Goal: Information Seeking & Learning: Compare options

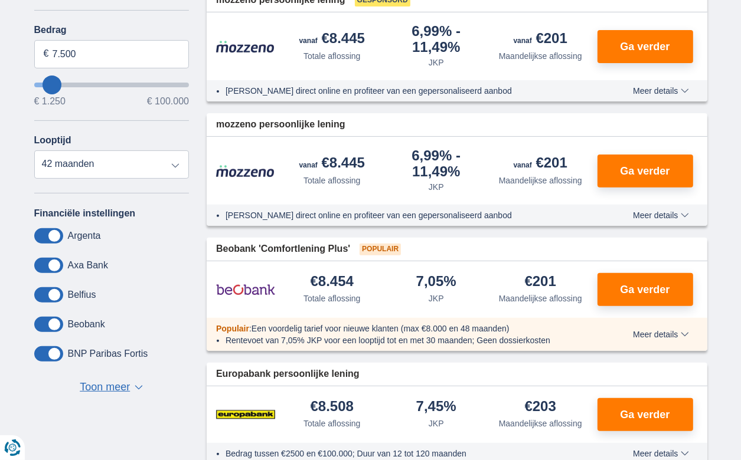
scroll to position [118, 0]
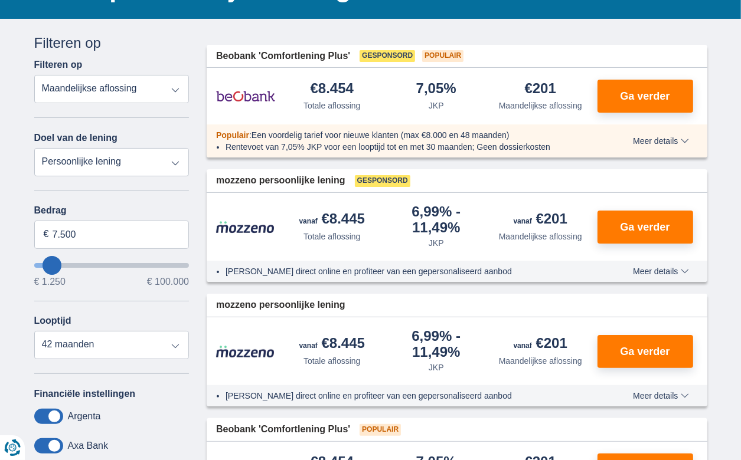
click at [126, 83] on select "Totale aflossing JKP Maandelijkse aflossing" at bounding box center [111, 89] width 155 height 28
click at [109, 158] on select "Persoonlijke lening Auto Moto / fiets Mobilhome / caravan Renovatie Energie Sch…" at bounding box center [111, 162] width 155 height 28
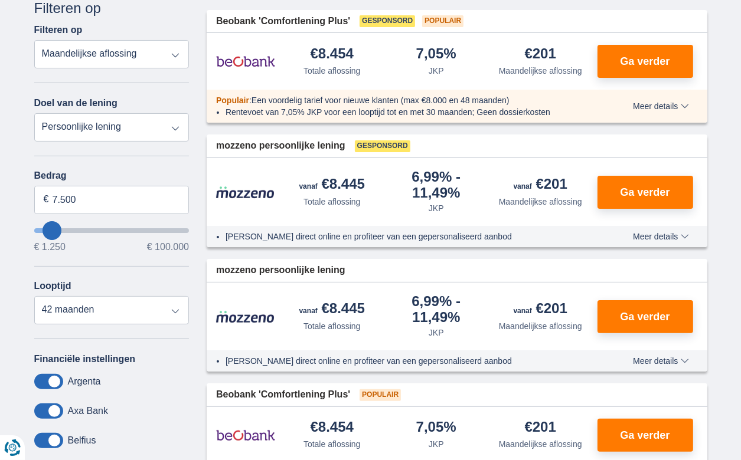
scroll to position [177, 0]
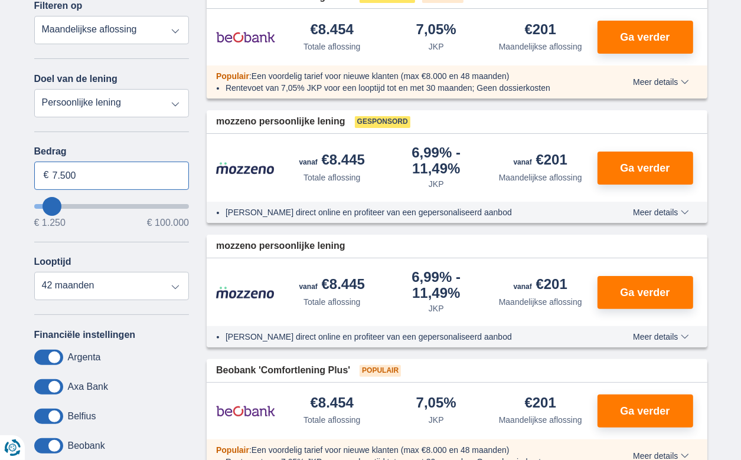
click at [77, 170] on input "7.500" at bounding box center [111, 176] width 155 height 28
type input "7"
type input "4.000"
type input "4250"
select select "36"
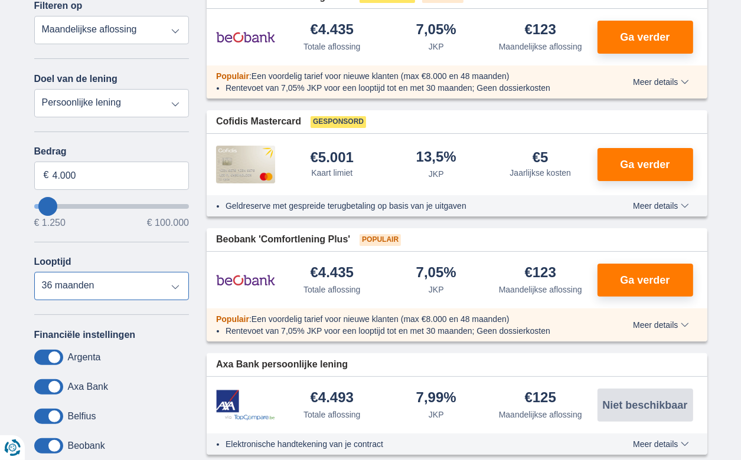
click at [34, 272] on select "12 maanden 18 maanden 24 maanden 30 maanden 36 maanden" at bounding box center [111, 286] width 155 height 28
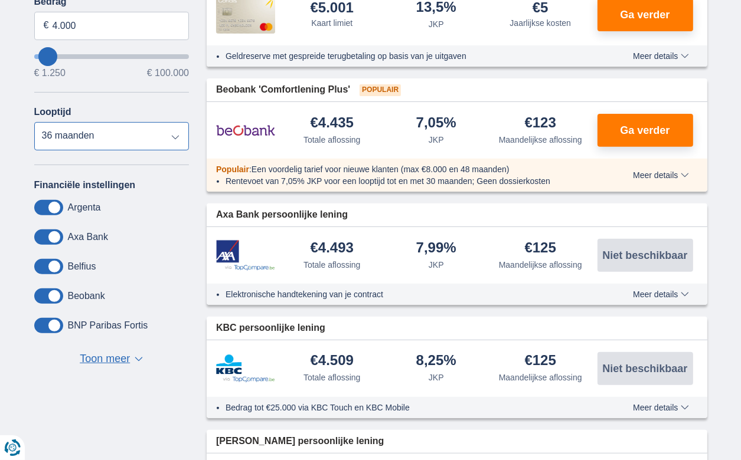
scroll to position [354, 0]
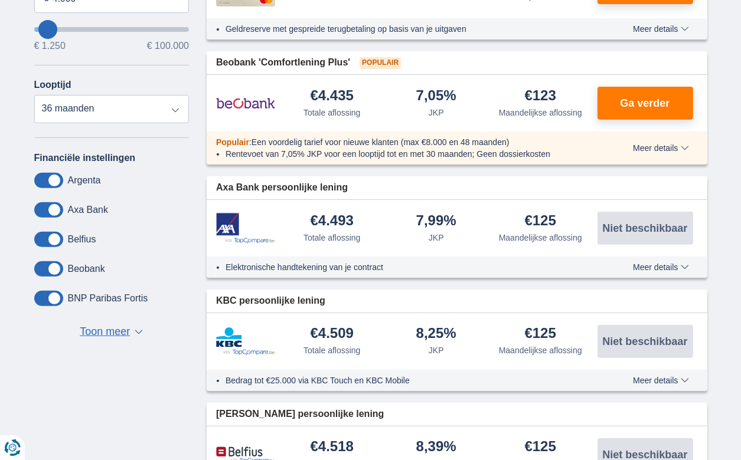
click at [54, 267] on span at bounding box center [48, 269] width 29 height 15
click at [0, 0] on input "checkbox" at bounding box center [0, 0] width 0 height 0
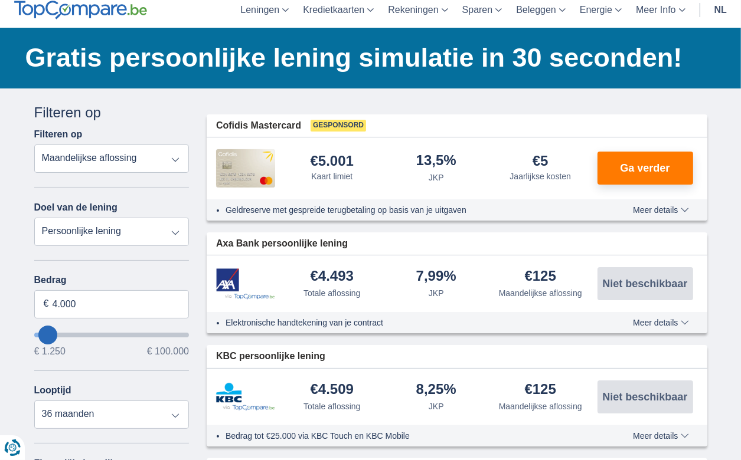
scroll to position [0, 0]
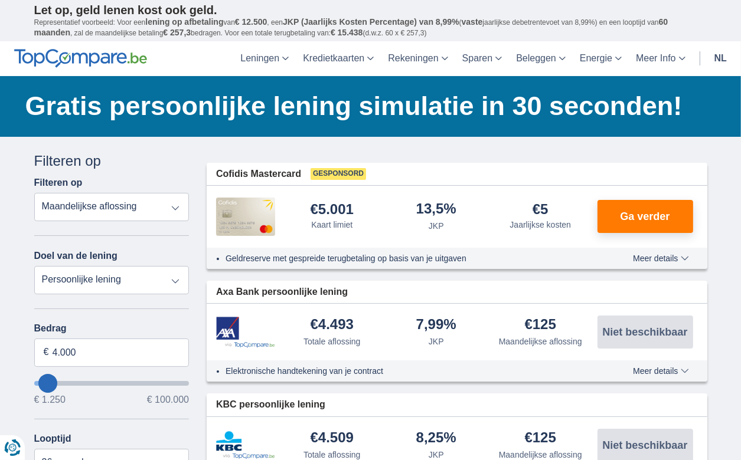
click at [170, 210] on select "Totale aflossing JKP Maandelijkse aflossing" at bounding box center [111, 207] width 155 height 28
click at [34, 193] on select "Totale aflossing JKP Maandelijkse aflossing" at bounding box center [111, 207] width 155 height 28
click at [128, 279] on select "Persoonlijke lening Auto Moto / fiets Mobilhome / caravan Renovatie Energie Sch…" at bounding box center [111, 280] width 155 height 28
click at [168, 278] on select "Persoonlijke lening Auto Moto / fiets Mobilhome / caravan Renovatie Energie Sch…" at bounding box center [111, 280] width 155 height 28
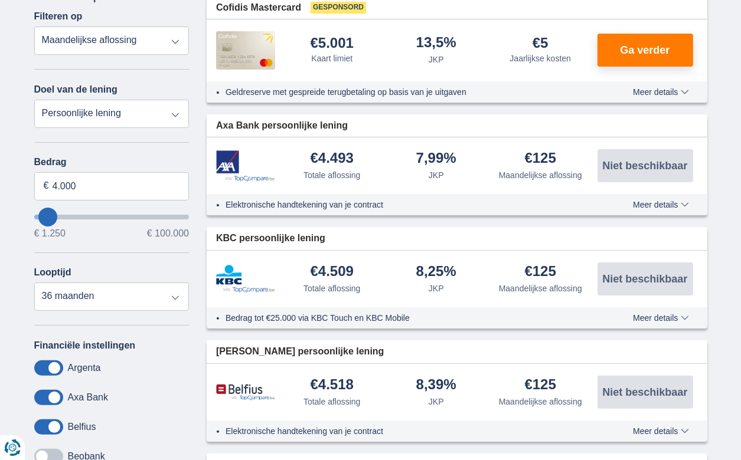
scroll to position [177, 0]
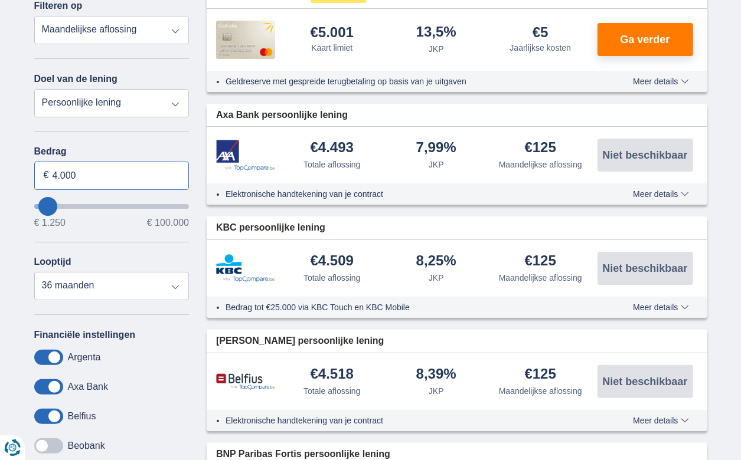
click at [82, 175] on input "4.000" at bounding box center [111, 176] width 155 height 28
type input "4"
type input "5.000"
type input "5250"
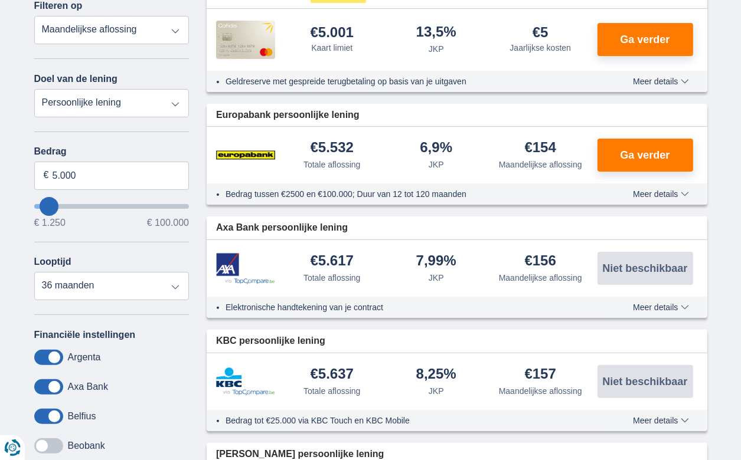
click at [102, 219] on div "€ 1.250 € 100.000" at bounding box center [111, 222] width 155 height 9
type input "23.250"
type input "23250"
select select "120"
type input "24.250"
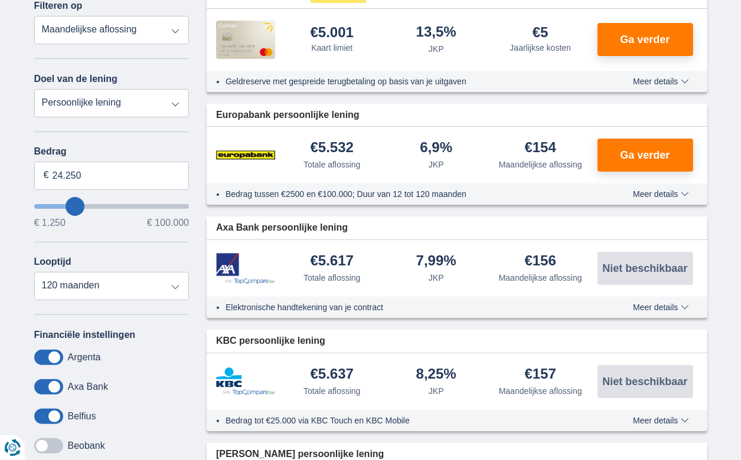
type input "24250"
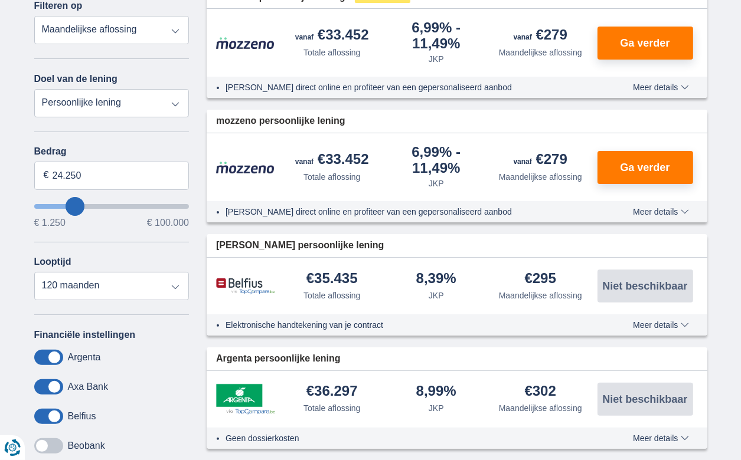
type input "23.250"
type input "23250"
type input "22.250"
type input "21250"
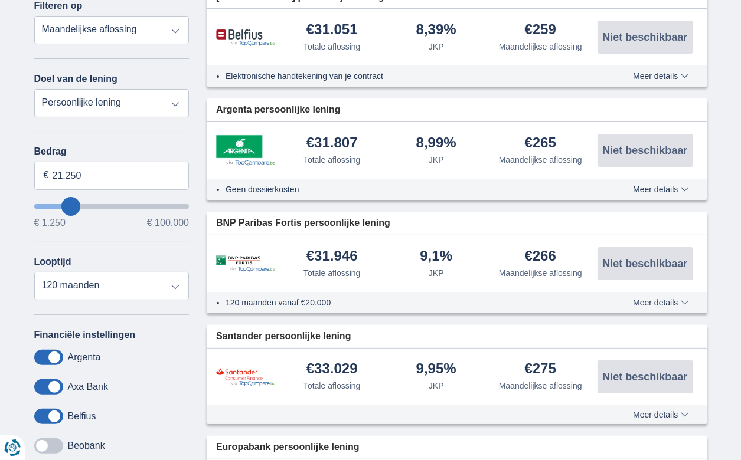
type input "20.250"
type input "20250"
type input "19.250"
type input "19250"
select select "84"
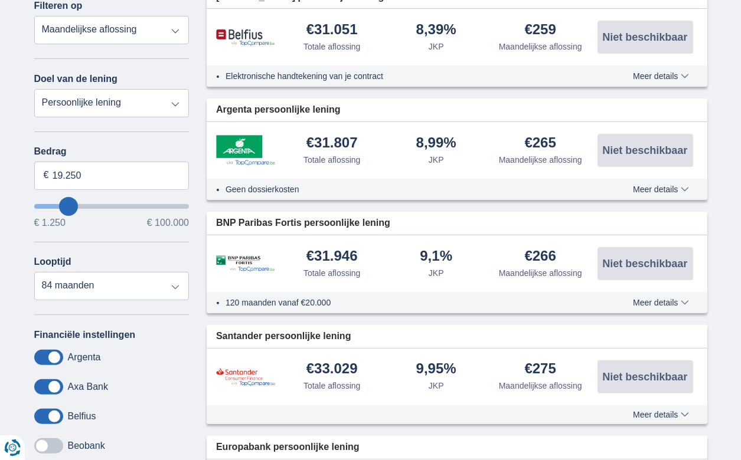
type input "17250"
type input "17.250"
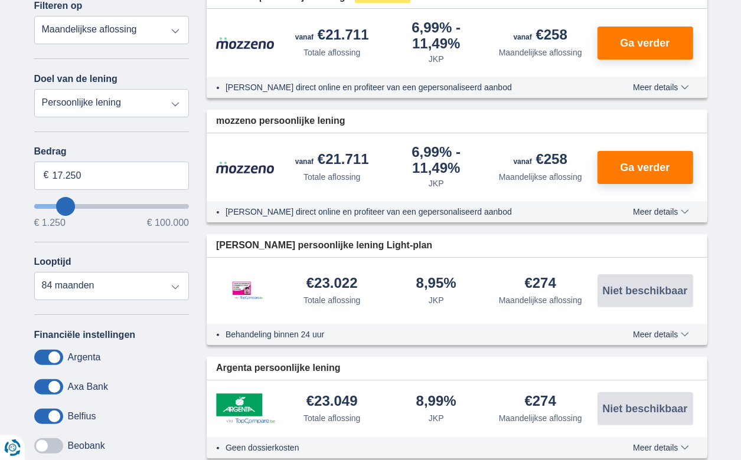
type input "16250"
click at [138, 286] on select "12 maanden 18 maanden 24 maanden 30 maanden 36 maanden 42 maanden 48 maanden 60…" at bounding box center [111, 286] width 155 height 28
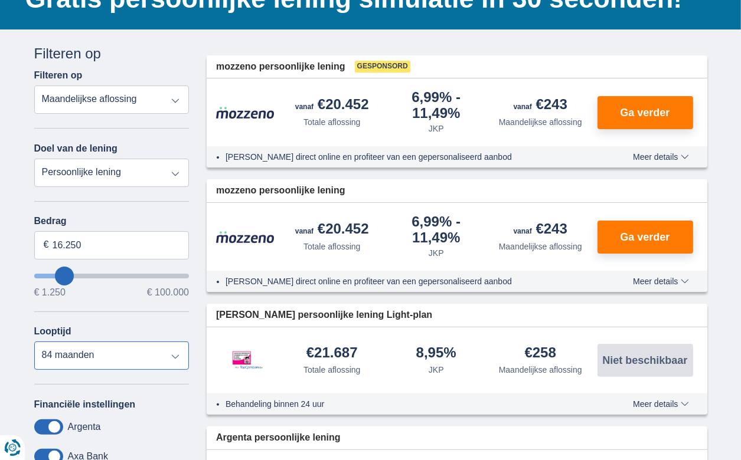
scroll to position [118, 0]
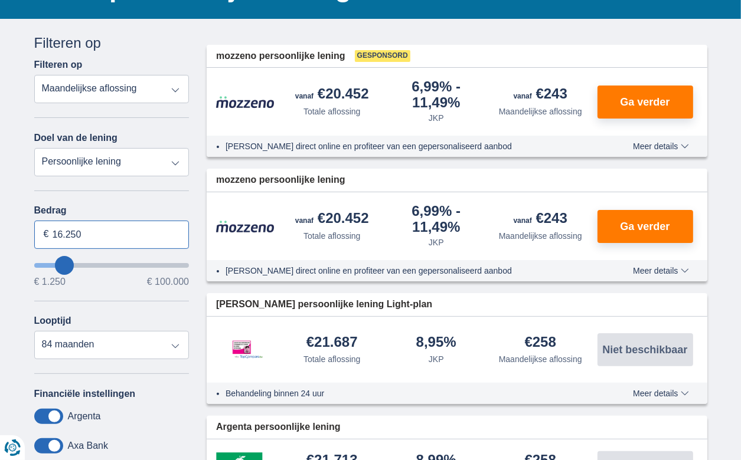
click at [84, 233] on input "16.250" at bounding box center [111, 235] width 155 height 28
type input "1"
type input "5.000"
type input "5250"
select select "36"
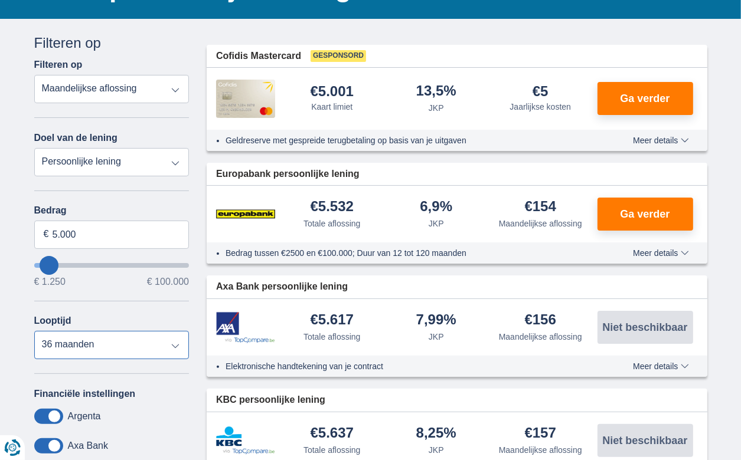
click at [118, 344] on select "12 maanden 18 maanden 24 maanden 30 maanden 36 maanden" at bounding box center [111, 345] width 155 height 28
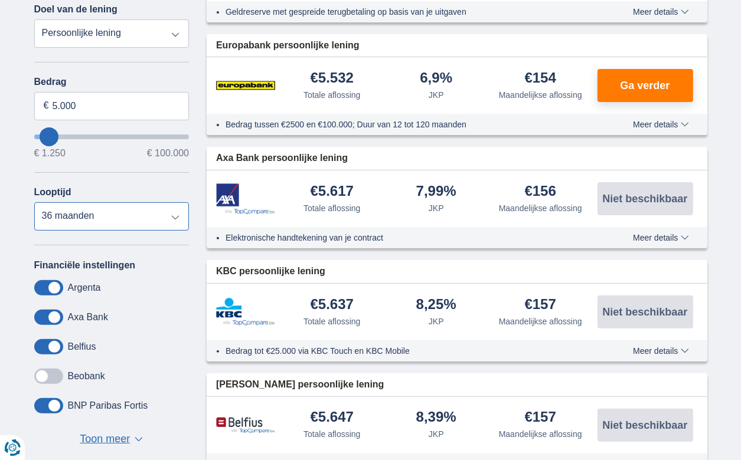
scroll to position [59, 0]
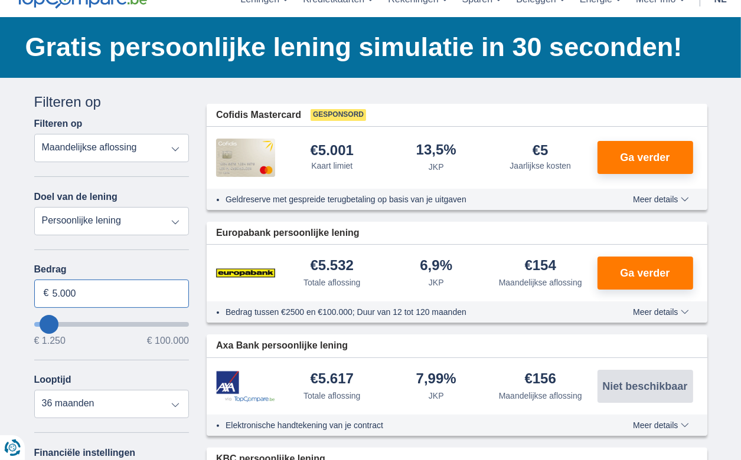
click at [76, 293] on input "5.000" at bounding box center [111, 294] width 155 height 28
type input "5"
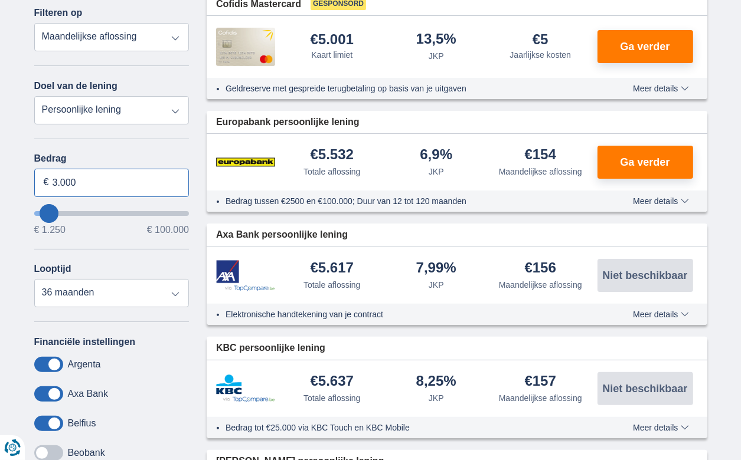
scroll to position [177, 0]
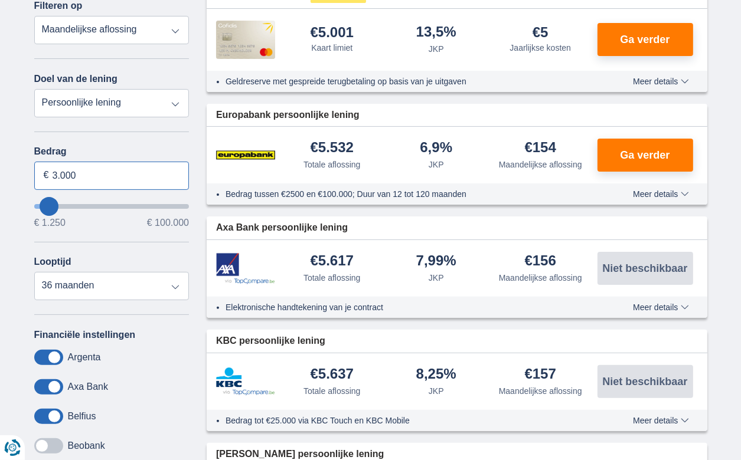
type input "3.000"
type input "3250"
select select "30"
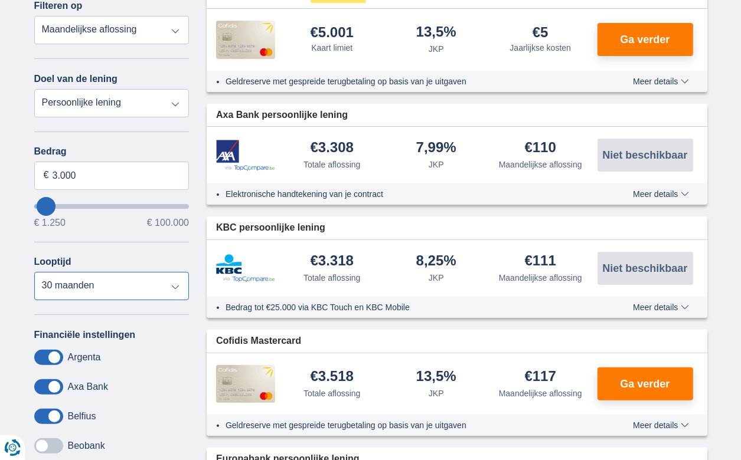
click at [34, 272] on select "12 maanden 18 maanden 24 maanden 30 maanden" at bounding box center [111, 286] width 155 height 28
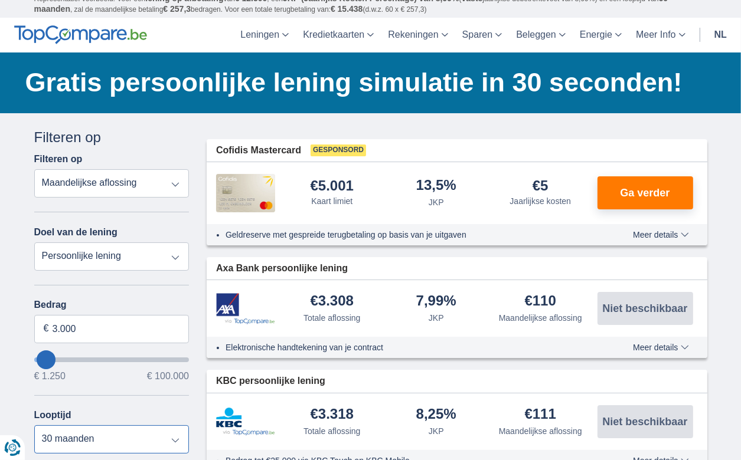
scroll to position [0, 0]
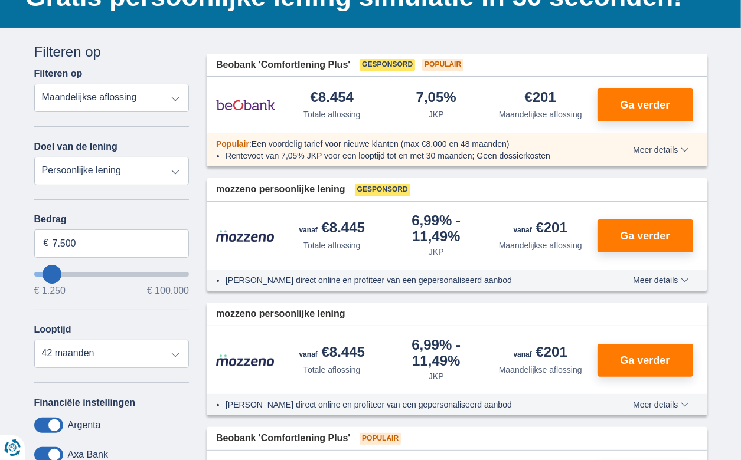
scroll to position [118, 0]
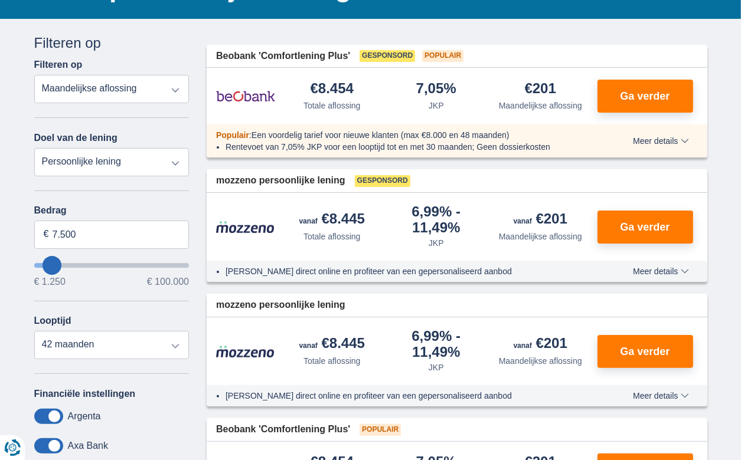
click at [145, 89] on select "Totale aflossing JKP Maandelijkse aflossing" at bounding box center [111, 89] width 155 height 28
click at [34, 75] on select "Totale aflossing JKP Maandelijkse aflossing" at bounding box center [111, 89] width 155 height 28
click at [135, 155] on select "Persoonlijke lening Auto Moto / fiets Mobilhome / caravan Renovatie Energie Sch…" at bounding box center [111, 162] width 155 height 28
click at [34, 148] on select "Persoonlijke lening Auto Moto / fiets Mobilhome / caravan Renovatie Energie Sch…" at bounding box center [111, 162] width 155 height 28
click at [88, 233] on input "7.500" at bounding box center [111, 235] width 155 height 28
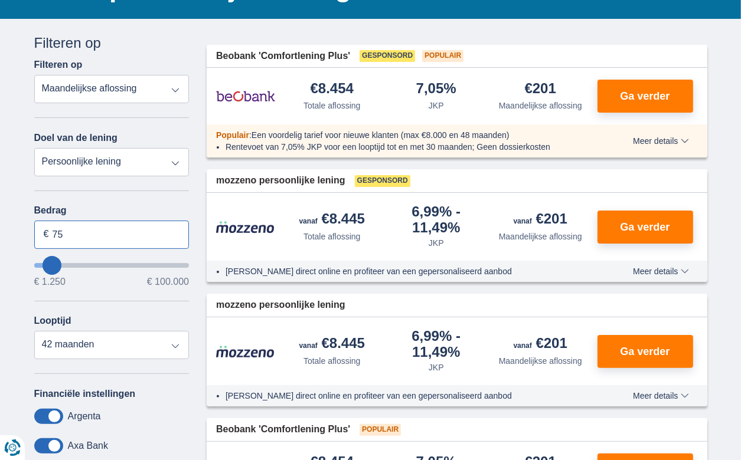
type input "7"
type input "3.500"
type input "3250"
select select "30"
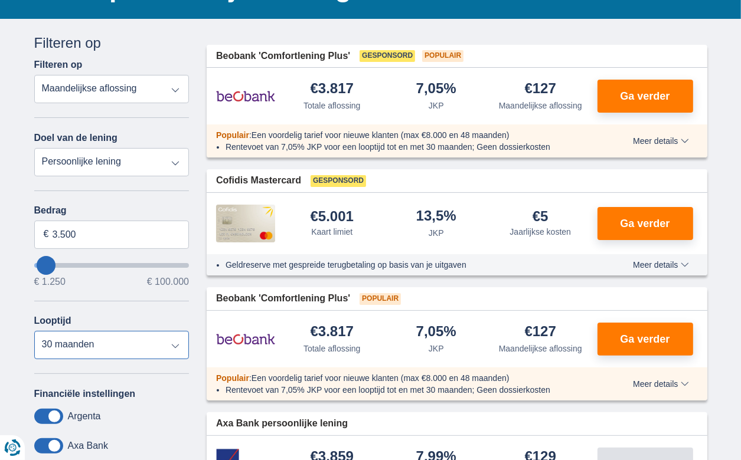
click at [34, 331] on select "12 maanden 18 maanden 24 maanden 30 maanden" at bounding box center [111, 345] width 155 height 28
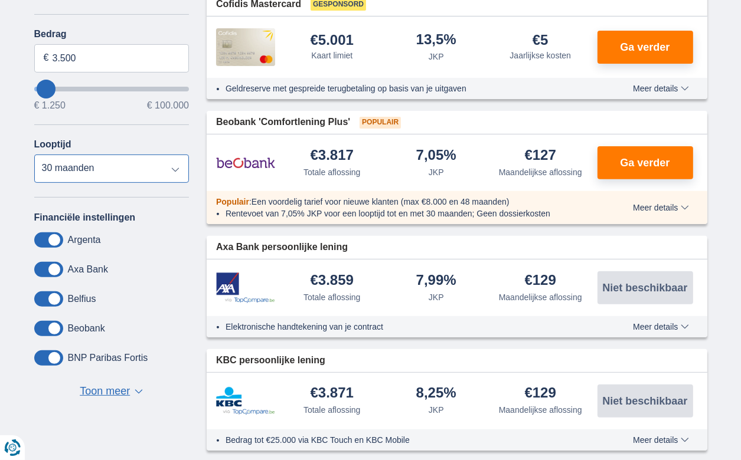
scroll to position [295, 0]
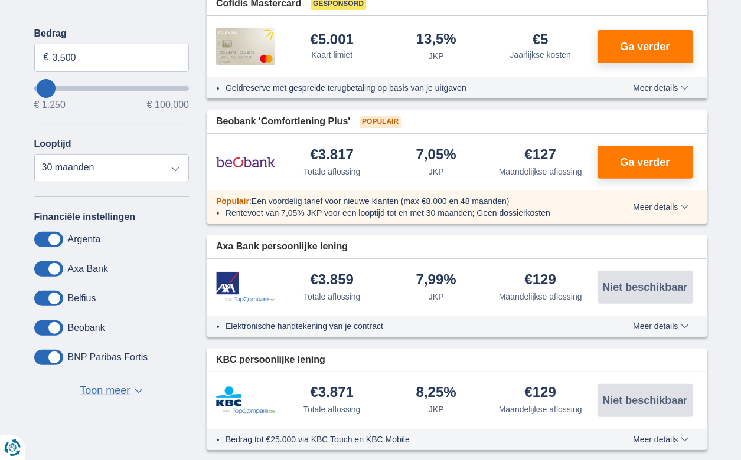
click at [53, 326] on span at bounding box center [48, 328] width 29 height 15
click at [0, 0] on input "checkbox" at bounding box center [0, 0] width 0 height 0
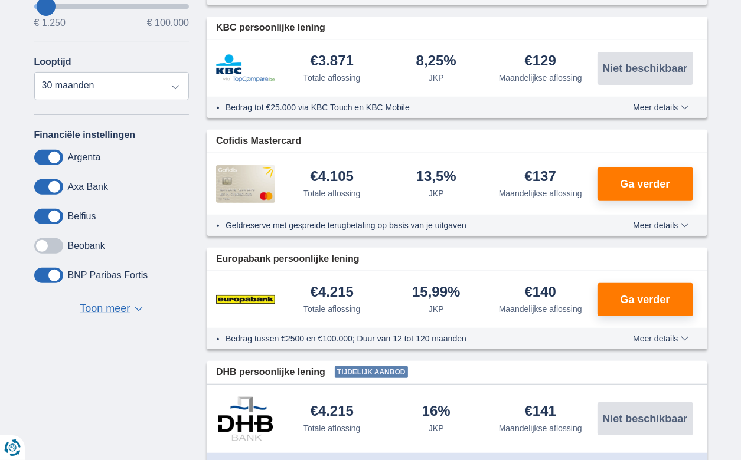
scroll to position [354, 0]
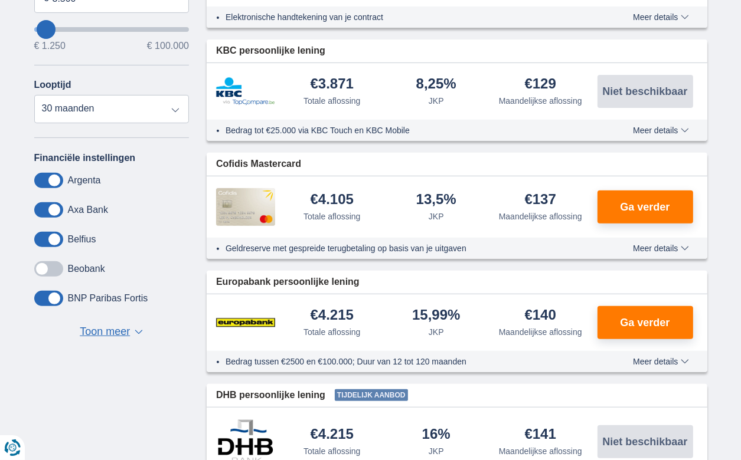
click at [57, 235] on span at bounding box center [48, 239] width 29 height 15
click at [0, 0] on input "checkbox" at bounding box center [0, 0] width 0 height 0
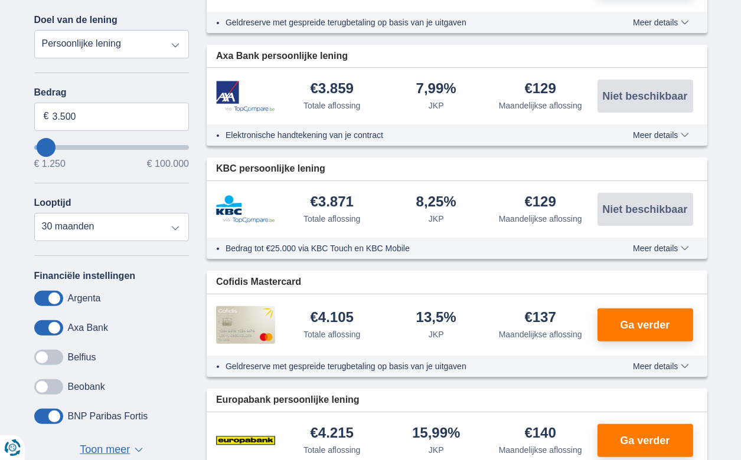
scroll to position [177, 0]
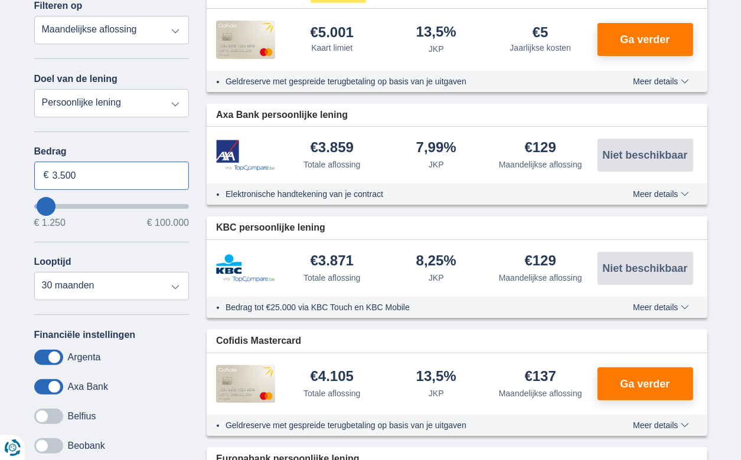
click at [87, 177] on input "3.500" at bounding box center [111, 176] width 155 height 28
type input "3"
type input "5.000"
type input "5250"
select select "36"
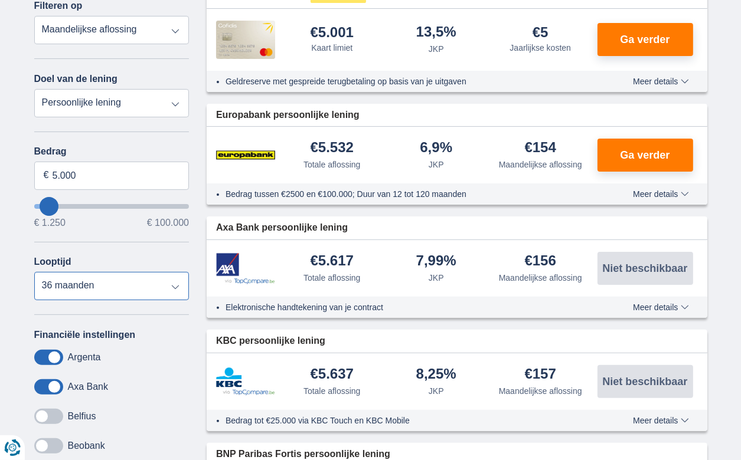
click at [34, 272] on select "12 maanden 18 maanden 24 maanden 30 maanden 36 maanden" at bounding box center [111, 286] width 155 height 28
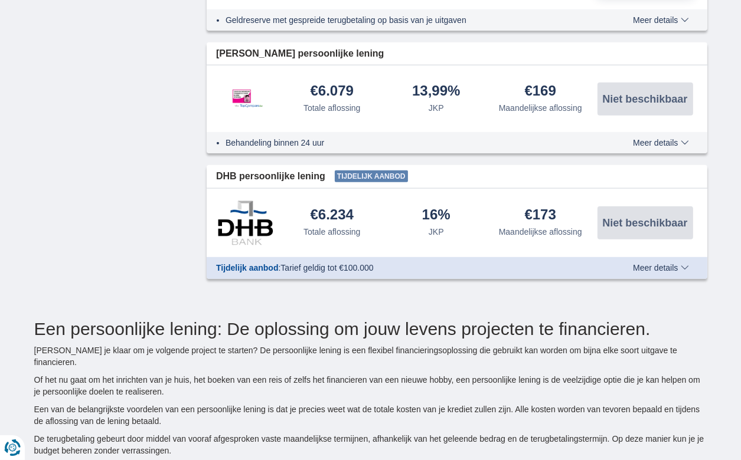
scroll to position [826, 0]
